Goal: Communication & Community: Connect with others

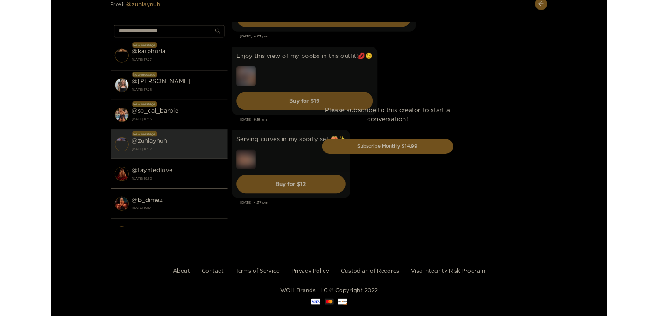
scroll to position [3492, 0]
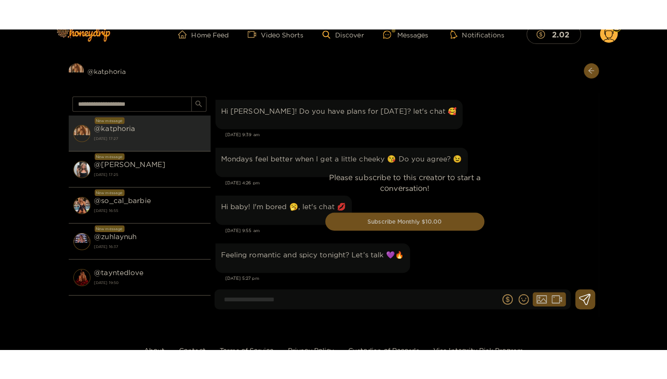
scroll to position [2418, 0]
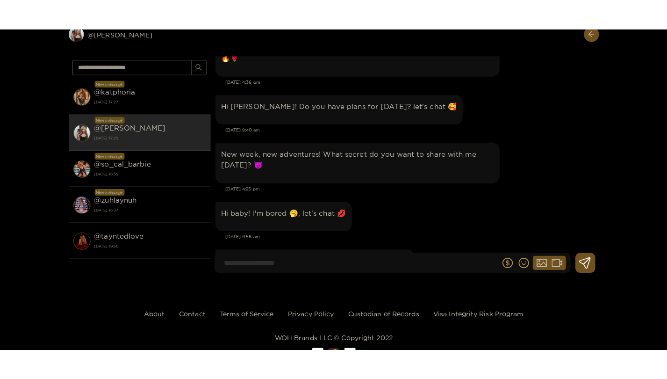
scroll to position [33295, 0]
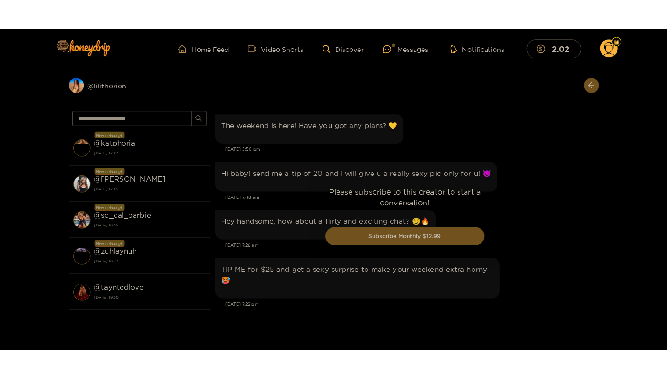
scroll to position [1055, 0]
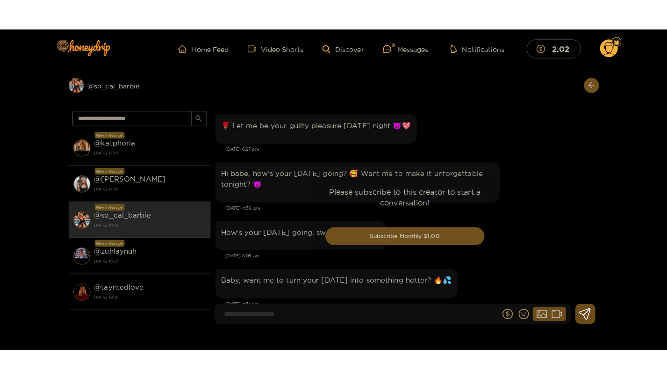
scroll to position [2219, 0]
